Goal: Task Accomplishment & Management: Use online tool/utility

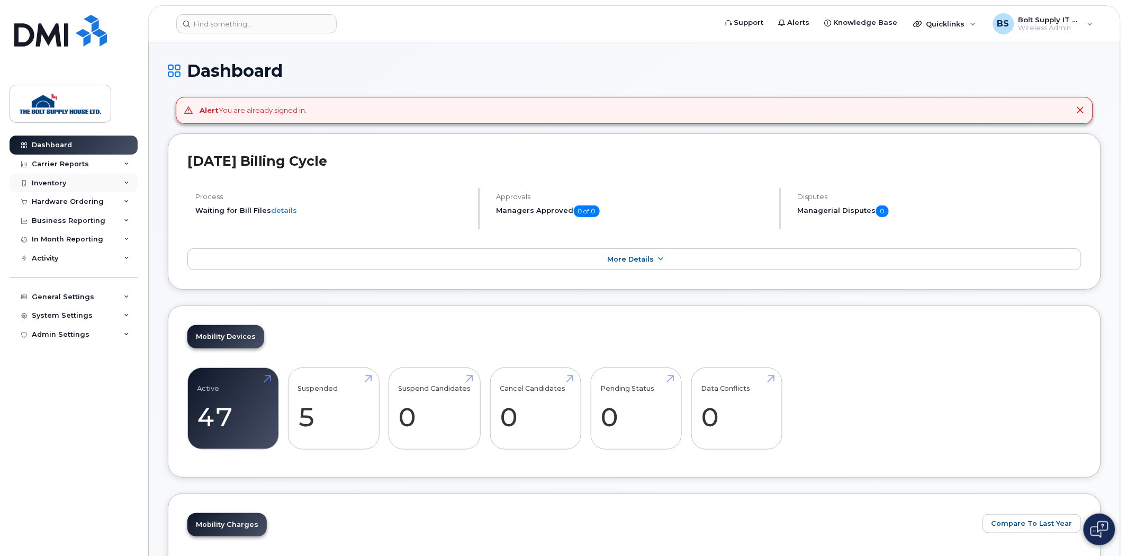
click at [84, 184] on div "Inventory" at bounding box center [74, 183] width 128 height 19
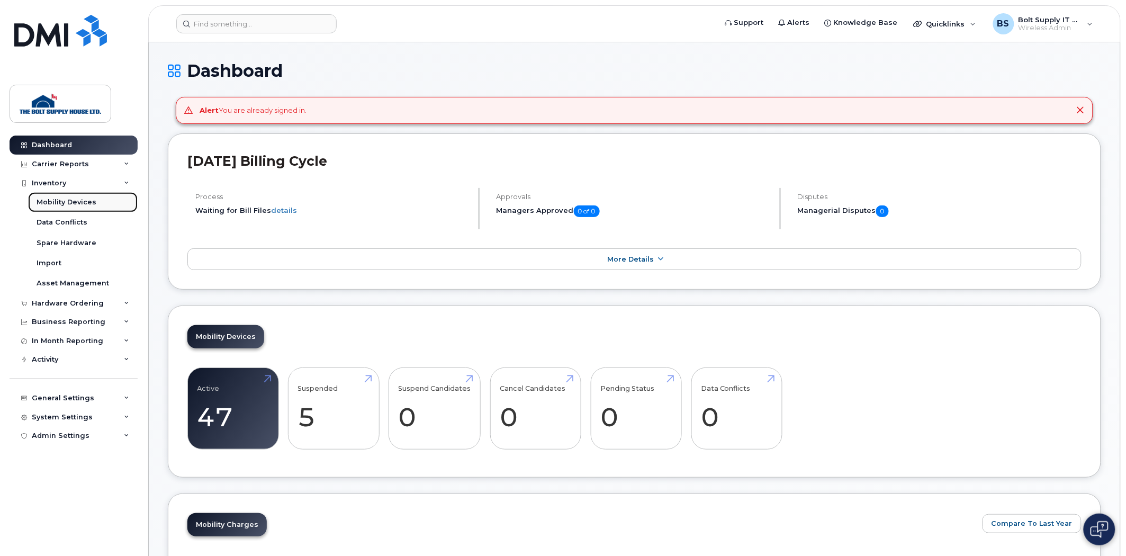
click at [84, 203] on div "Mobility Devices" at bounding box center [67, 202] width 60 height 10
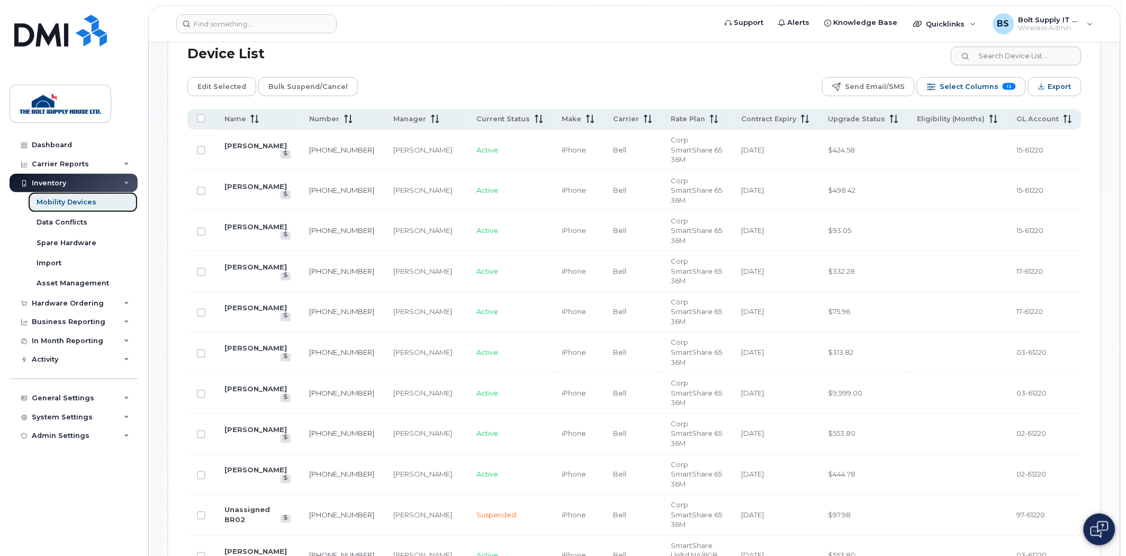
scroll to position [470, 0]
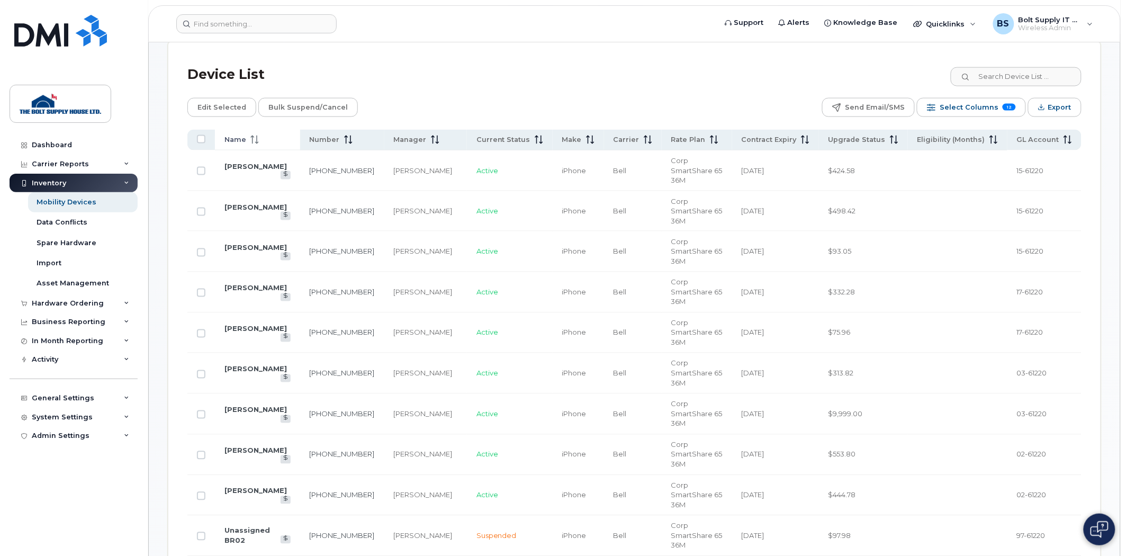
click at [260, 143] on div "Name" at bounding box center [257, 140] width 66 height 10
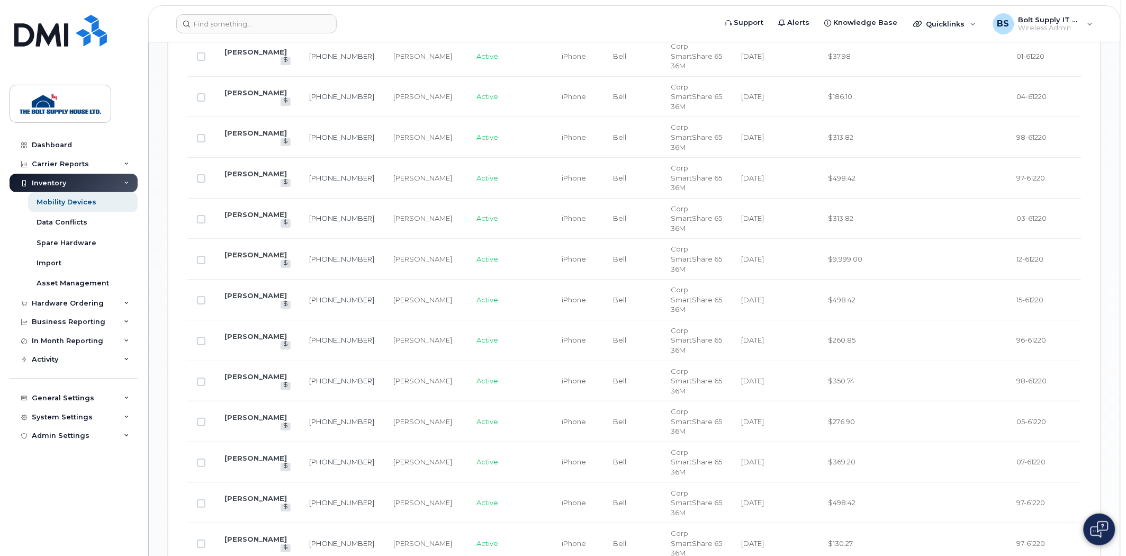
scroll to position [1235, 0]
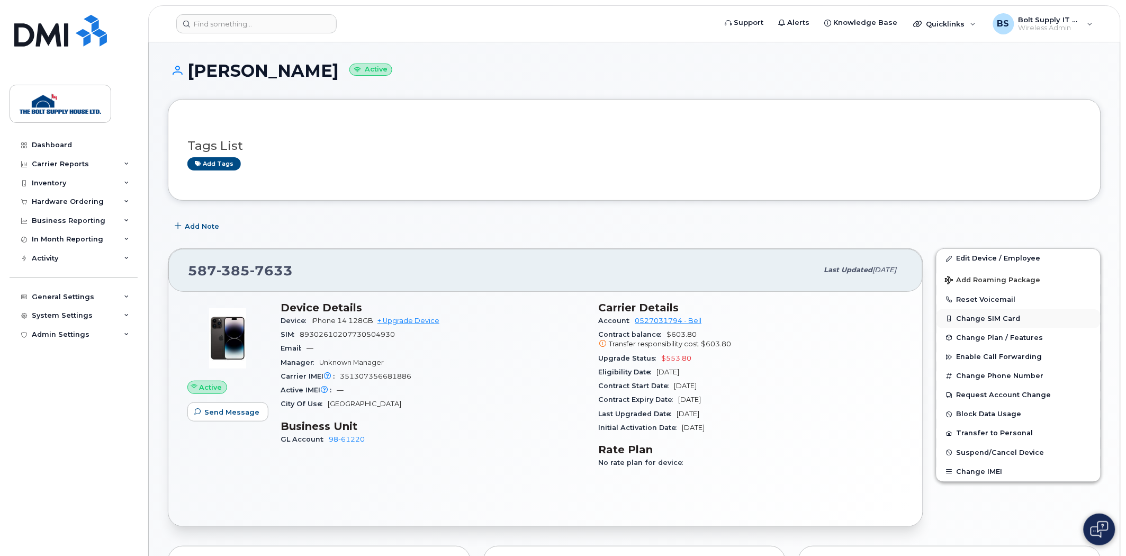
click at [986, 320] on button "Change SIM Card" at bounding box center [1018, 318] width 164 height 19
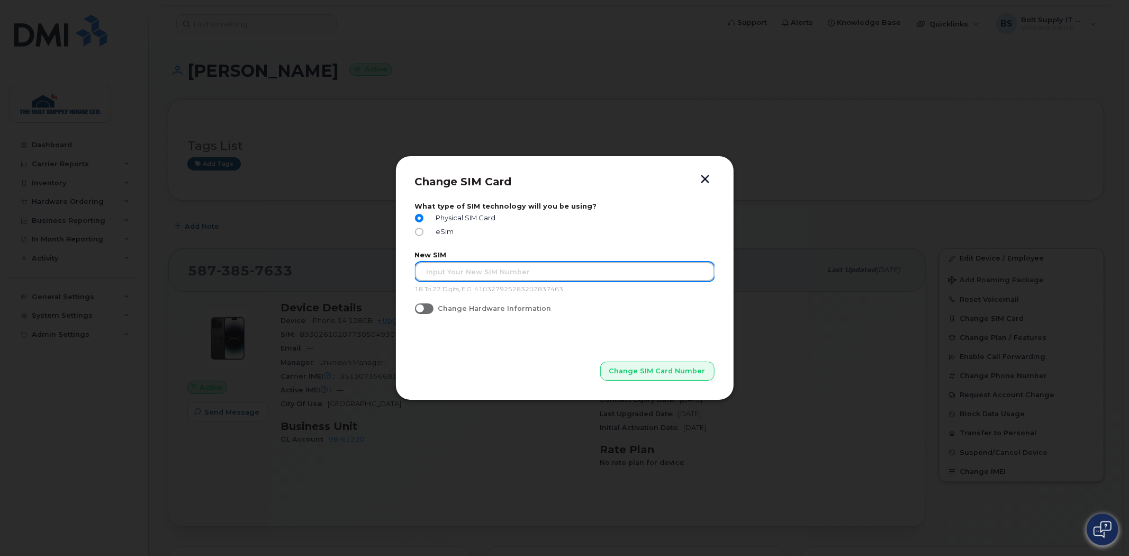
click at [607, 265] on input "text" at bounding box center [565, 271] width 300 height 19
type input "89302610207730504930"
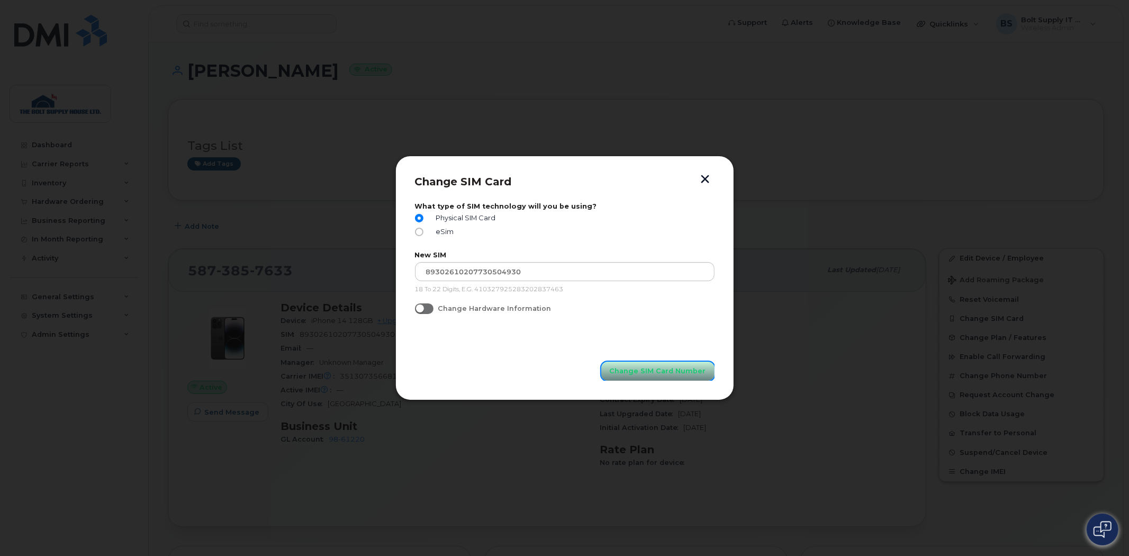
click at [658, 362] on button "Change SIM Card Number" at bounding box center [657, 370] width 113 height 19
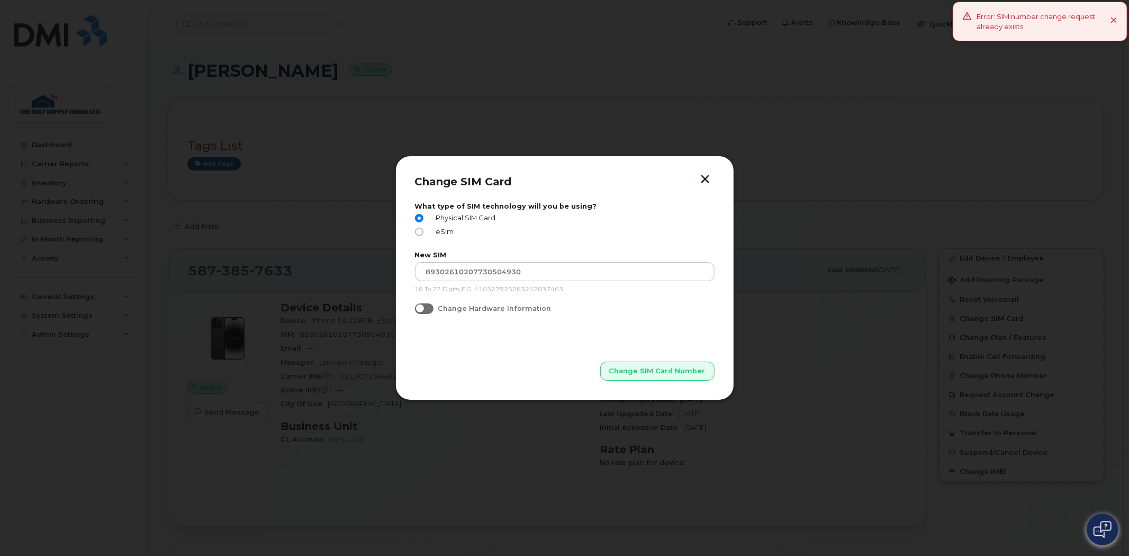
click at [703, 184] on button "button" at bounding box center [705, 180] width 16 height 11
